Goal: Book appointment/travel/reservation

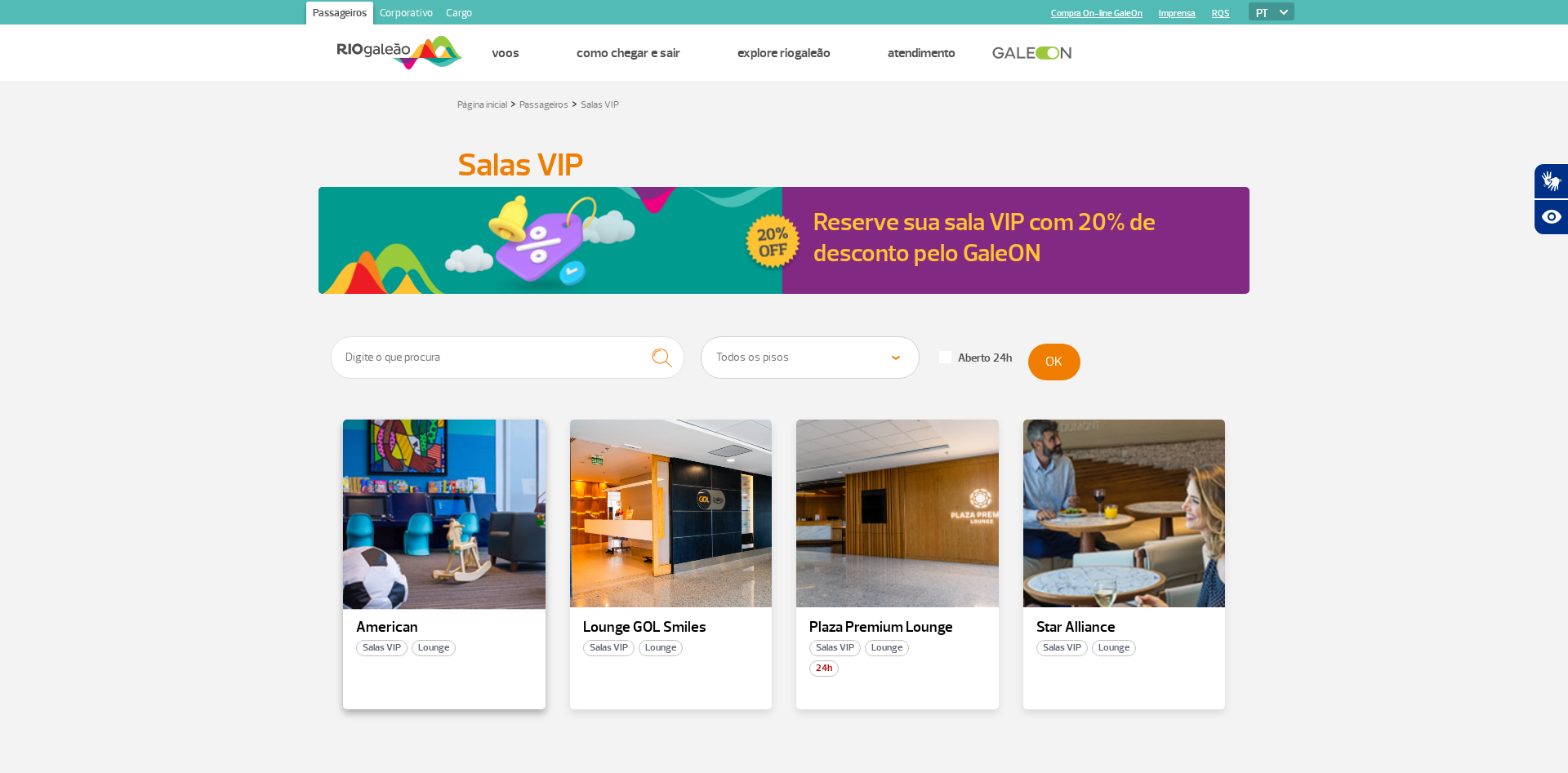
scroll to position [54, 0]
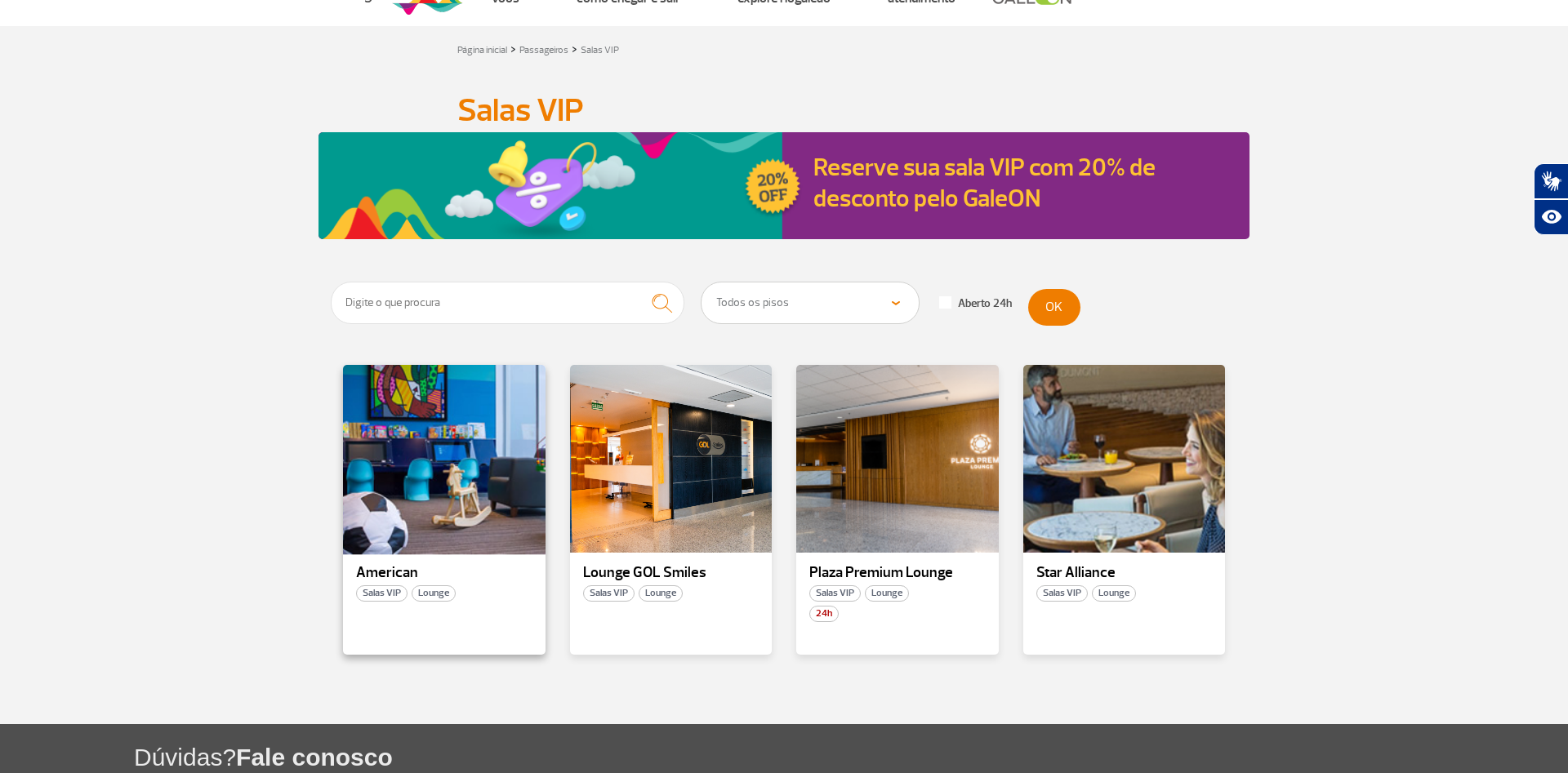
click at [449, 498] on div at bounding box center [444, 459] width 206 height 192
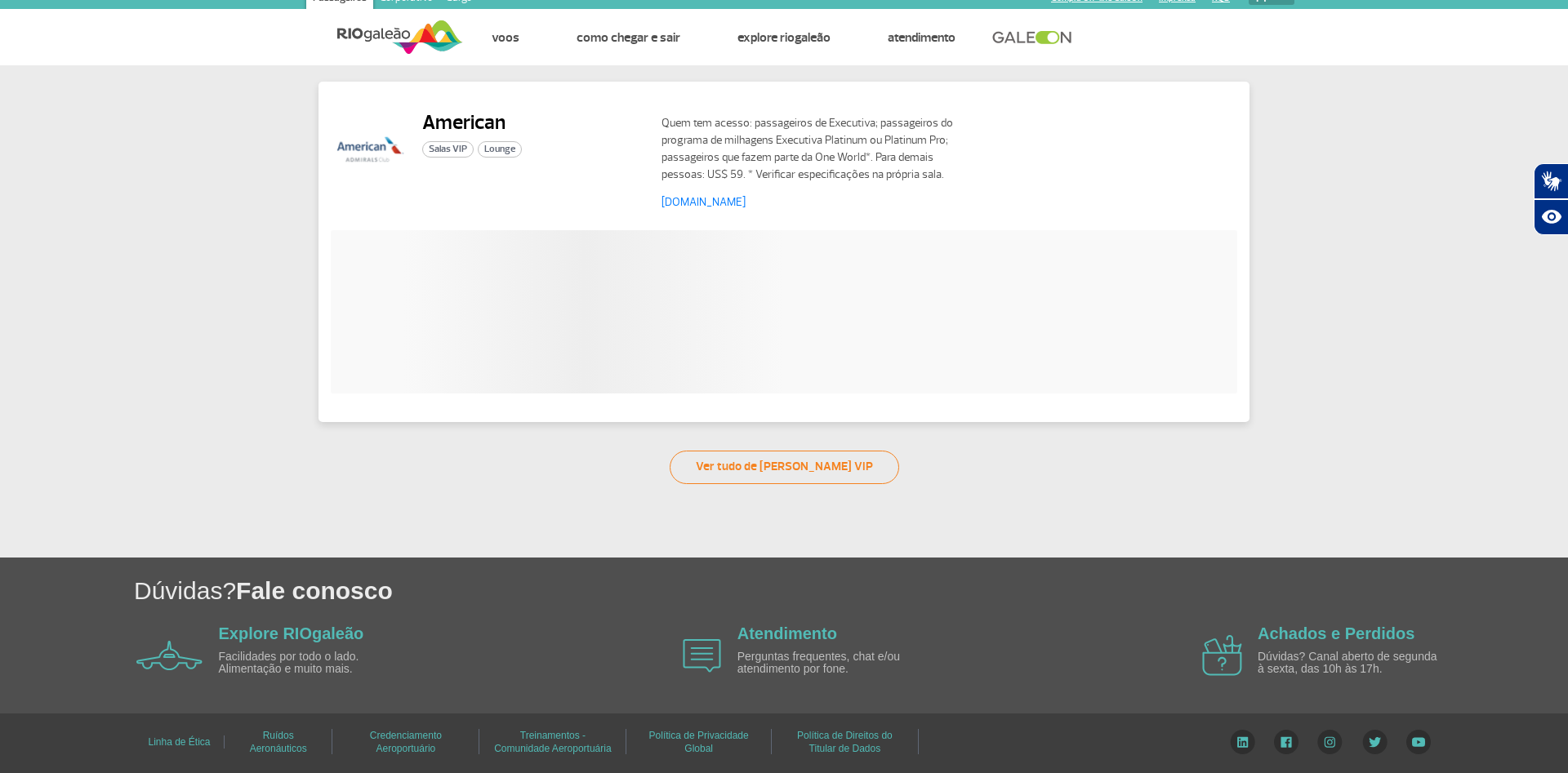
scroll to position [13, 0]
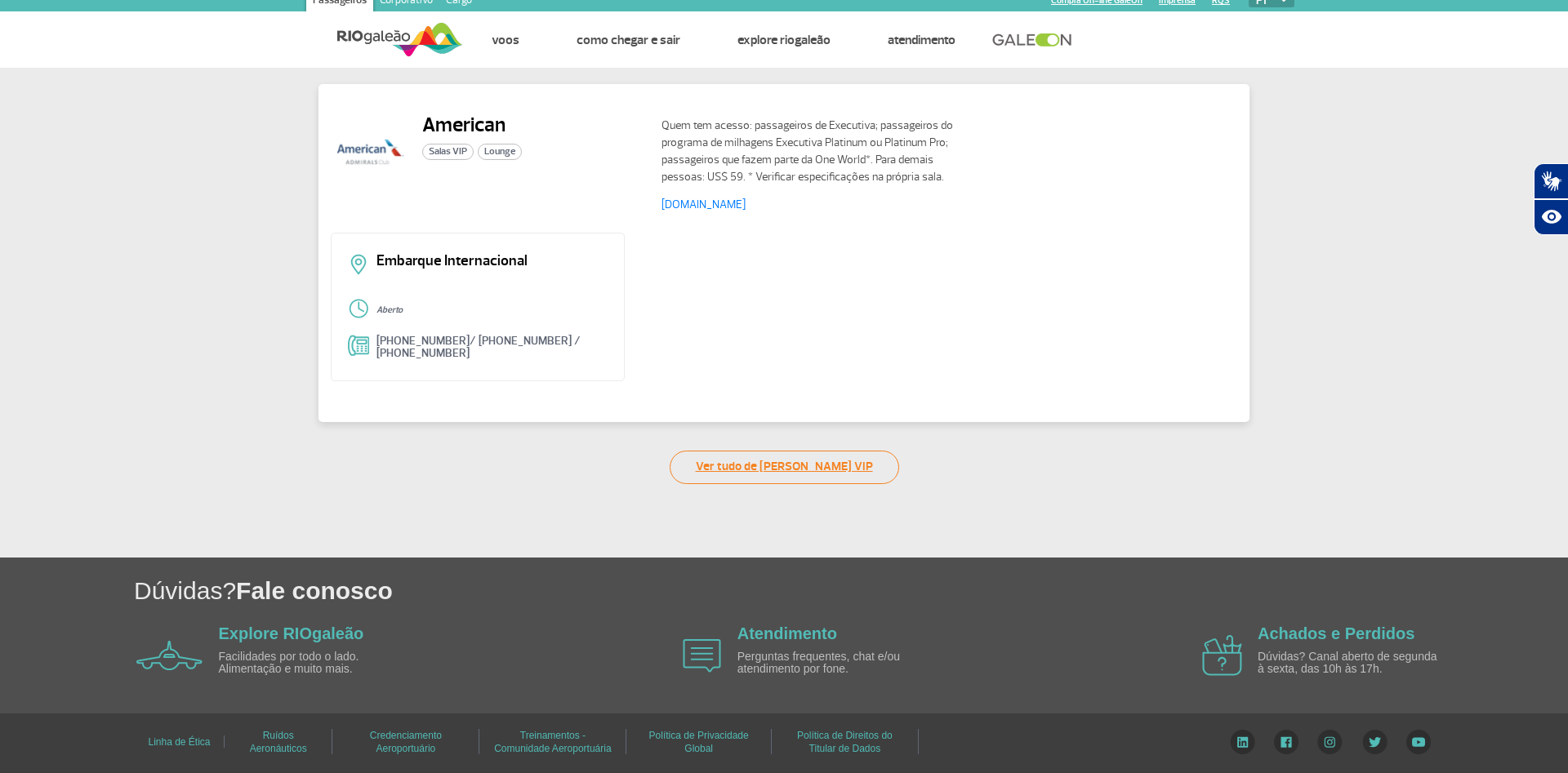
click at [763, 470] on link "Ver tudo de Salas VIP" at bounding box center [784, 467] width 229 height 33
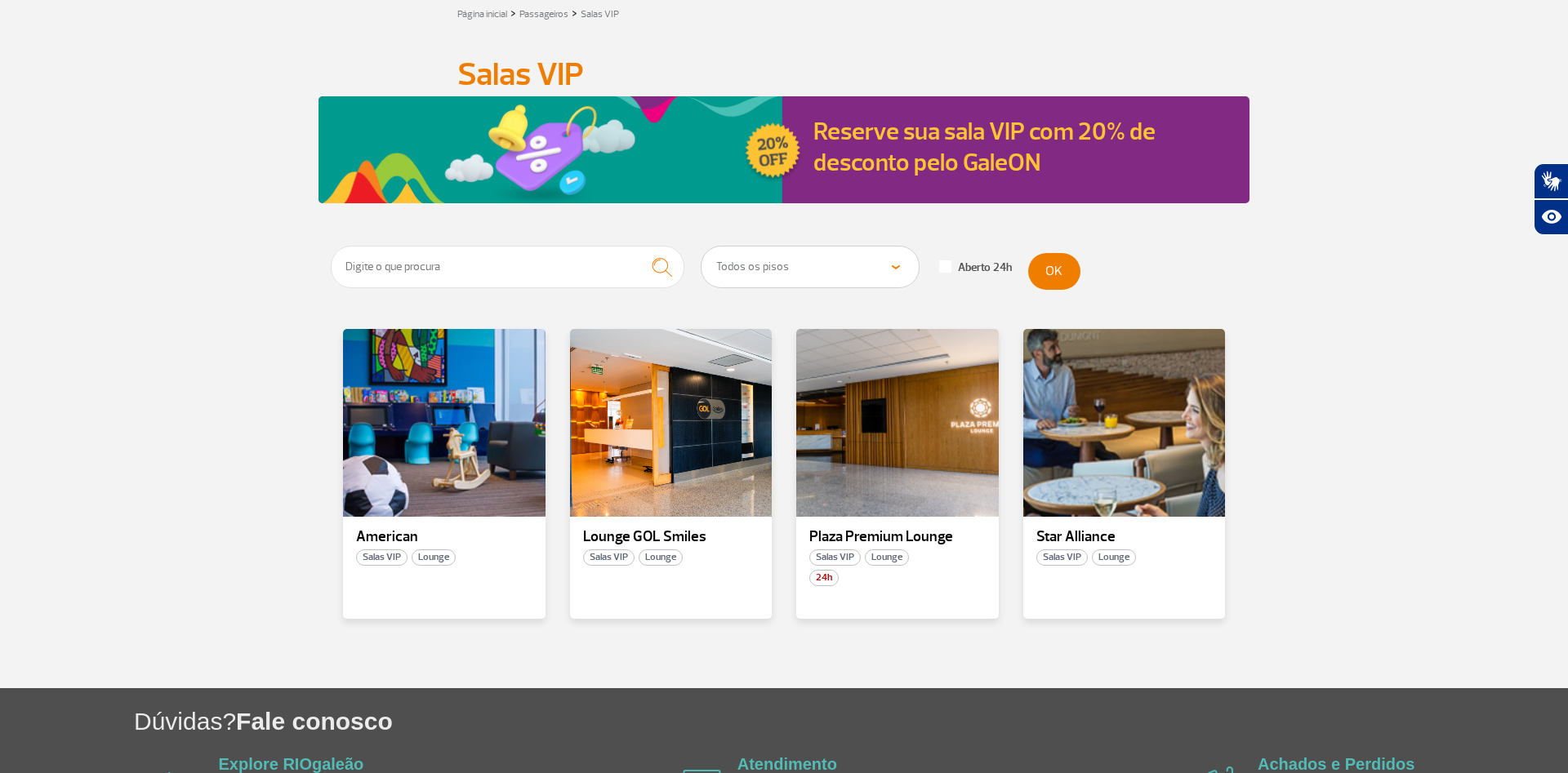
scroll to position [221, 0]
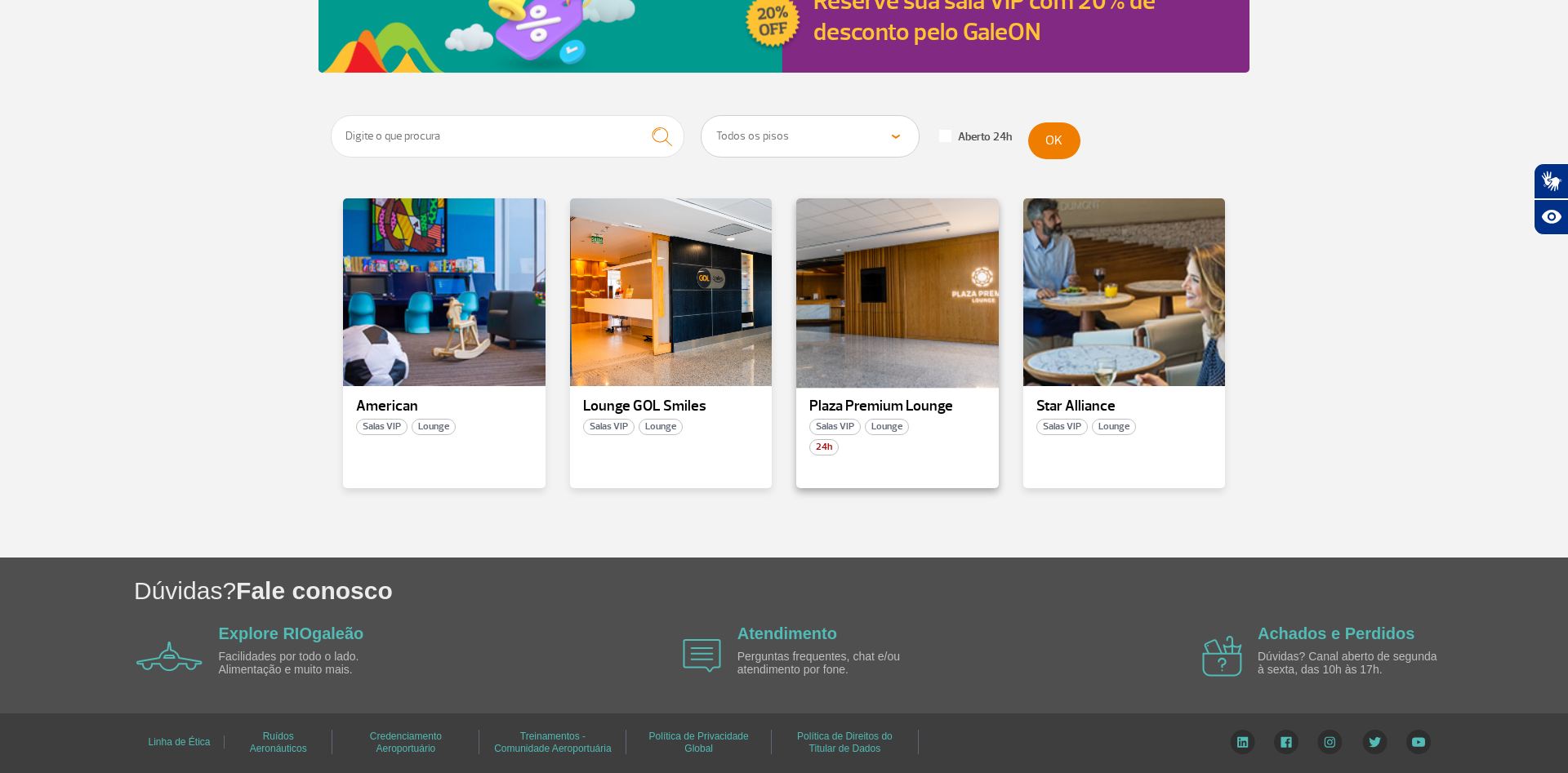
click at [927, 279] on div at bounding box center [897, 293] width 206 height 192
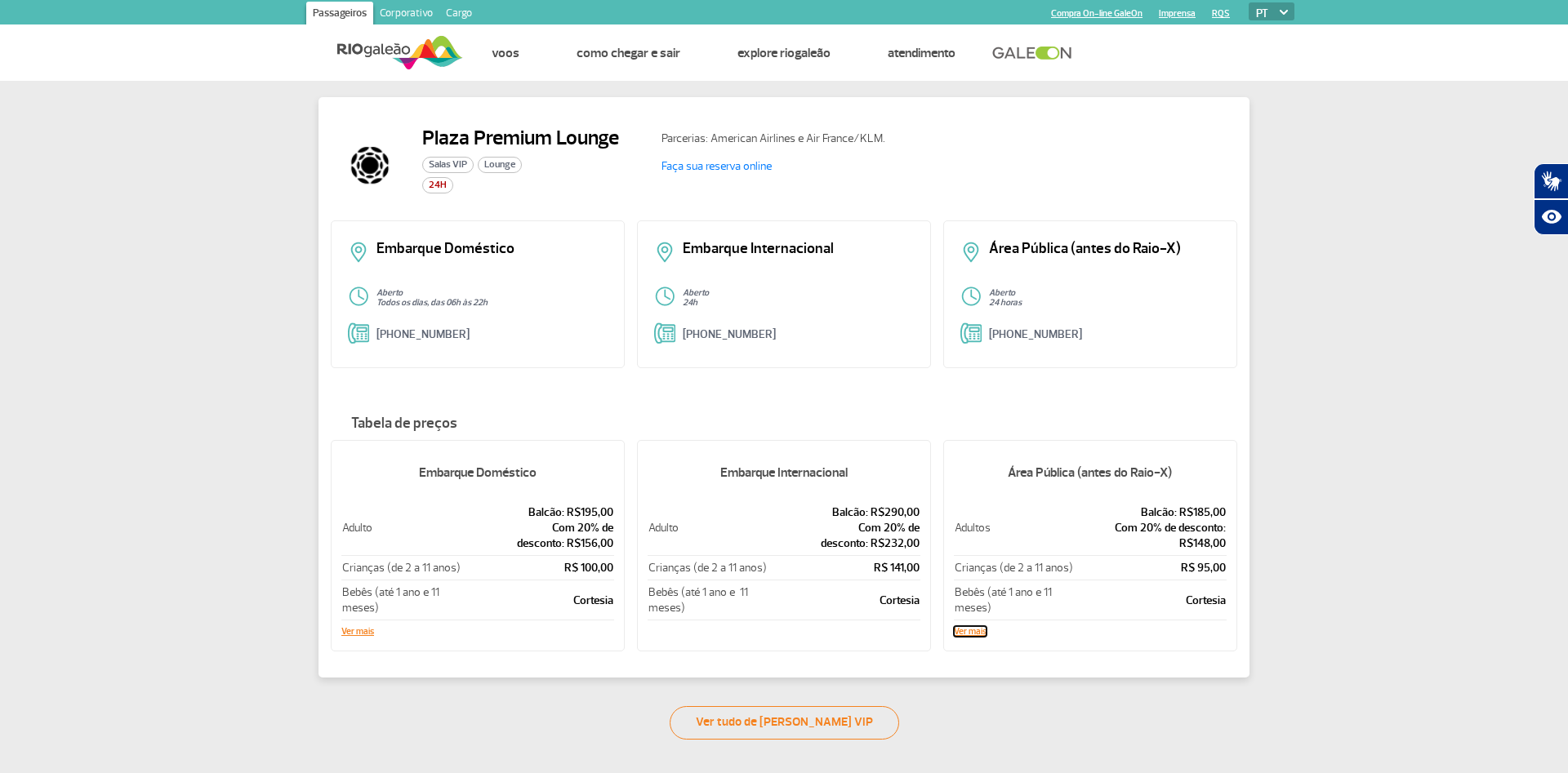
click at [971, 632] on button "Ver mais" at bounding box center [969, 632] width 32 height 10
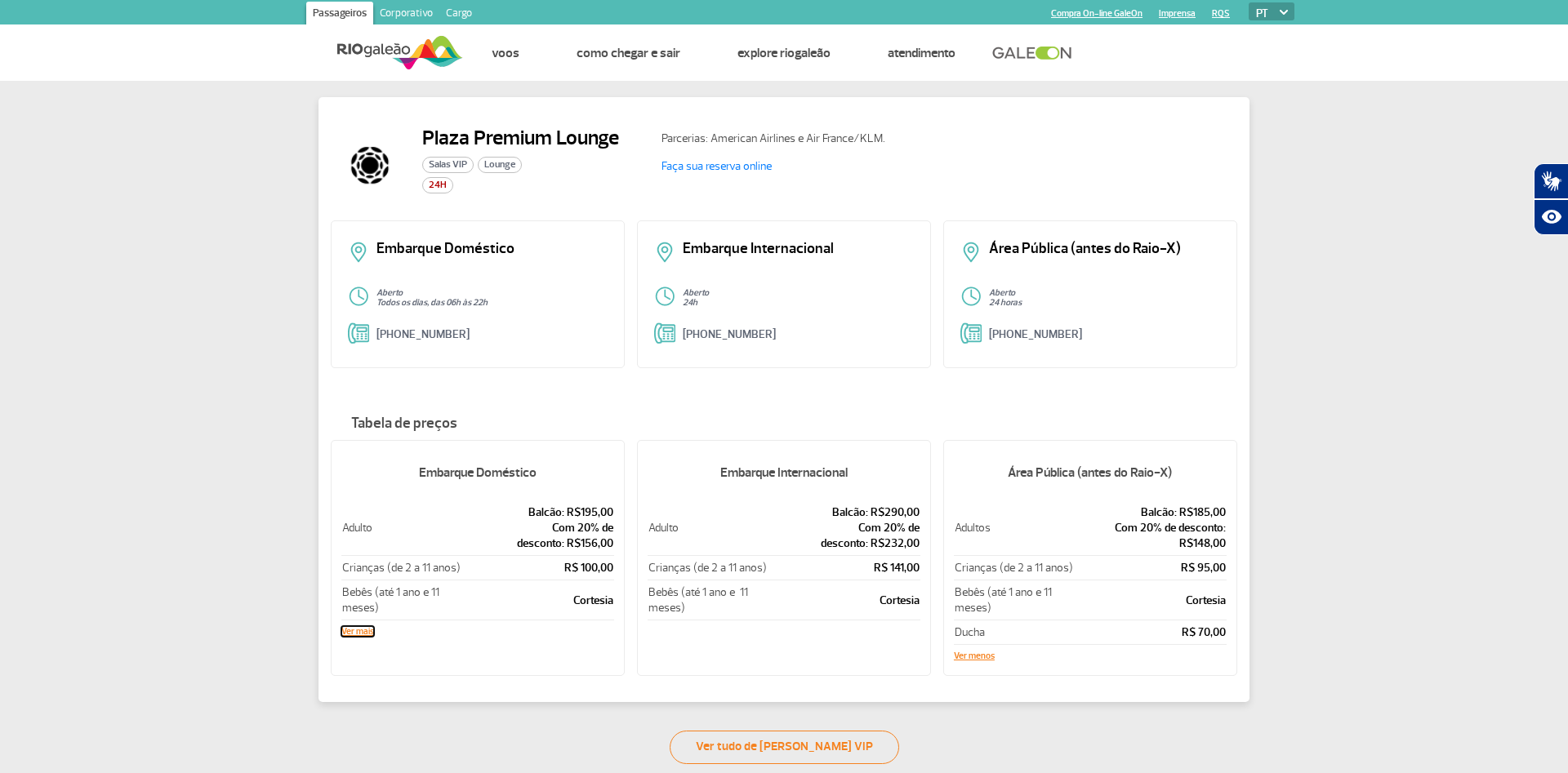
click at [358, 629] on button "Ver mais" at bounding box center [357, 632] width 32 height 10
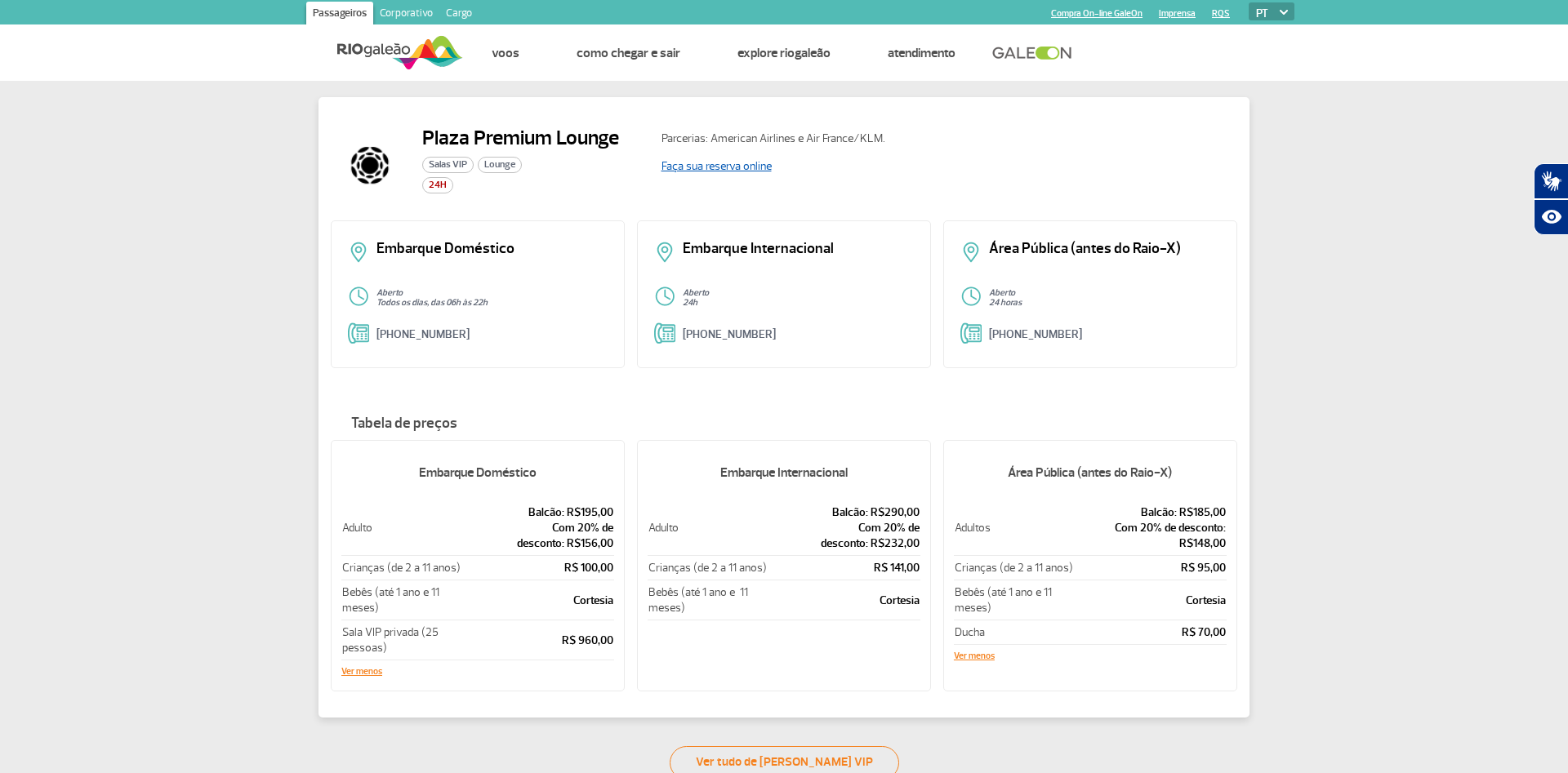
click at [725, 170] on link "Faça sua reserva online" at bounding box center [717, 166] width 110 height 14
